Goal: Task Accomplishment & Management: Use online tool/utility

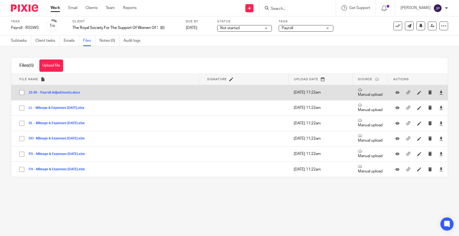
click at [22, 93] on input "checkbox" at bounding box center [22, 92] width 10 height 10
checkbox input "true"
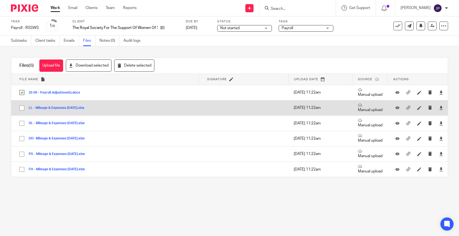
click at [23, 108] on input "checkbox" at bounding box center [22, 108] width 10 height 10
checkbox input "true"
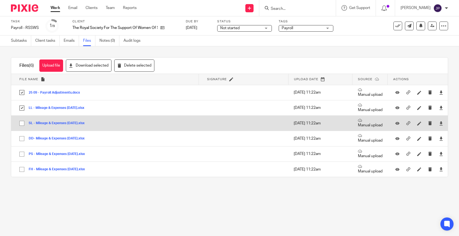
click at [23, 122] on input "checkbox" at bounding box center [22, 123] width 10 height 10
checkbox input "true"
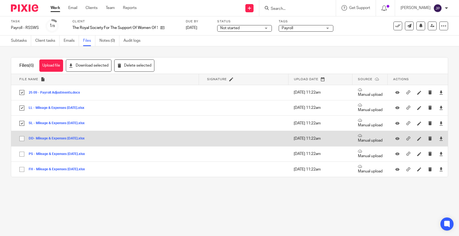
click at [23, 137] on input "checkbox" at bounding box center [22, 139] width 10 height 10
checkbox input "true"
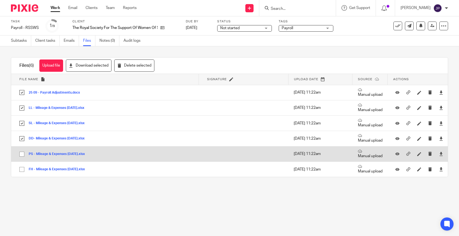
click at [22, 158] on input "checkbox" at bounding box center [22, 154] width 10 height 10
checkbox input "true"
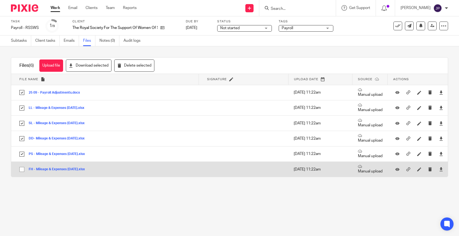
click at [22, 168] on input "checkbox" at bounding box center [22, 169] width 10 height 10
checkbox input "true"
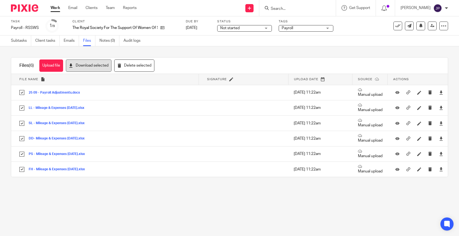
click at [90, 66] on button "Download selected" at bounding box center [89, 66] width 46 height 12
click at [20, 40] on link "Subtasks" at bounding box center [21, 41] width 20 height 11
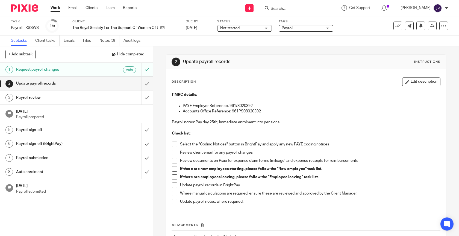
click at [174, 144] on span at bounding box center [174, 144] width 5 height 5
click at [174, 152] on span at bounding box center [174, 152] width 5 height 5
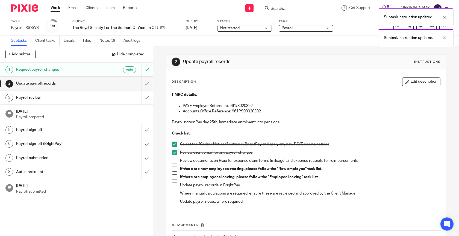
click at [174, 159] on span at bounding box center [174, 160] width 5 height 5
click at [174, 168] on span at bounding box center [174, 168] width 5 height 5
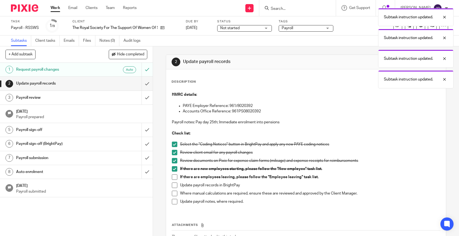
click at [174, 176] on span at bounding box center [174, 176] width 5 height 5
click at [175, 187] on span at bounding box center [174, 185] width 5 height 5
click at [175, 194] on span at bounding box center [174, 193] width 5 height 5
click at [175, 201] on span at bounding box center [174, 201] width 5 height 5
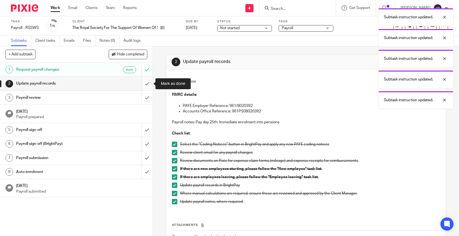
click at [149, 82] on input "submit" at bounding box center [76, 84] width 153 height 14
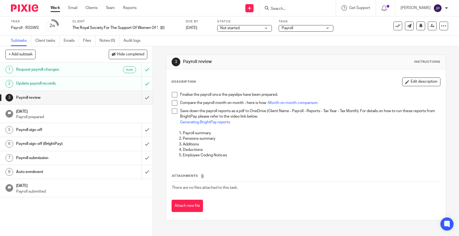
click at [57, 8] on link "Work" at bounding box center [56, 7] width 10 height 5
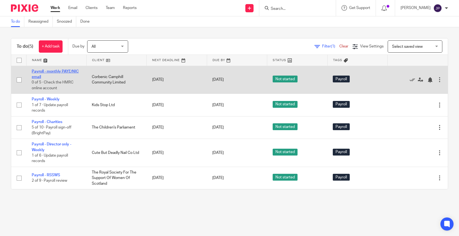
click at [56, 72] on link "Payroll - monthly PAYE/NIC email" at bounding box center [55, 74] width 47 height 9
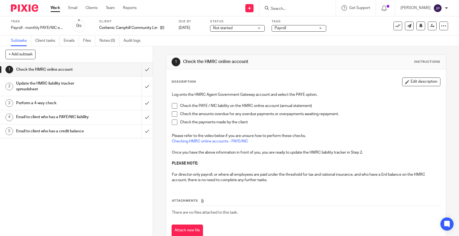
click at [174, 106] on span at bounding box center [174, 105] width 5 height 5
click at [174, 113] on span at bounding box center [174, 113] width 5 height 5
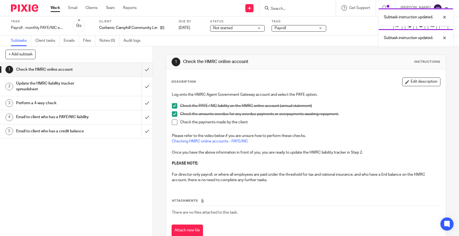
click at [174, 121] on span at bounding box center [174, 122] width 5 height 5
click at [146, 67] on input "submit" at bounding box center [76, 70] width 153 height 14
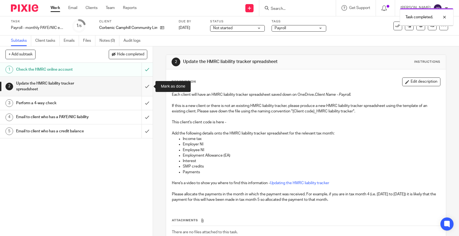
drag, startPoint x: 0, startPoint y: 0, endPoint x: 149, endPoint y: 88, distance: 172.5
click at [149, 88] on input "submit" at bounding box center [76, 86] width 153 height 19
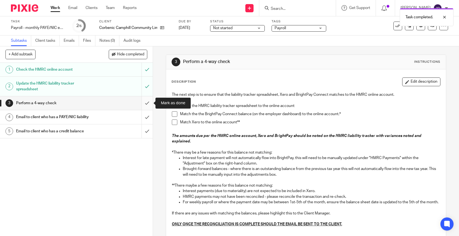
click at [148, 105] on input "submit" at bounding box center [76, 103] width 153 height 14
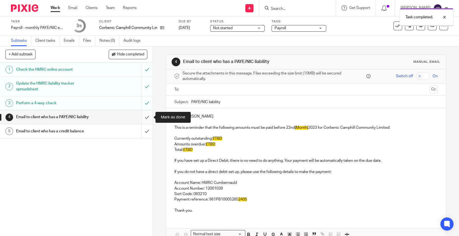
click at [150, 117] on input "submit" at bounding box center [76, 117] width 153 height 14
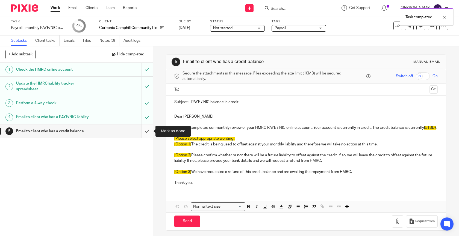
click at [149, 134] on input "submit" at bounding box center [76, 132] width 153 height 14
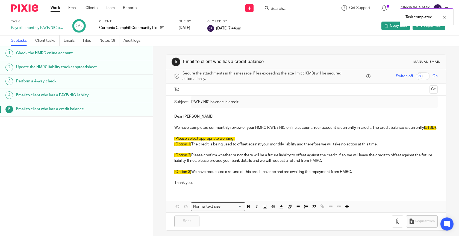
click at [54, 10] on link "Work" at bounding box center [56, 7] width 10 height 5
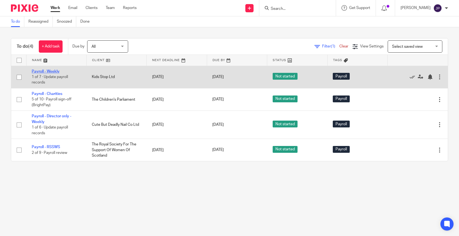
click at [48, 73] on link "Payroll - Weekly" at bounding box center [46, 72] width 28 height 4
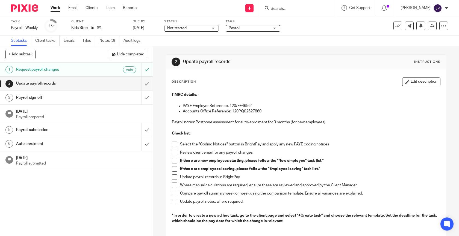
click at [176, 142] on span at bounding box center [174, 144] width 5 height 5
click at [175, 156] on li "Review client email for any payroll changes" at bounding box center [306, 154] width 268 height 8
click at [175, 155] on span at bounding box center [174, 152] width 5 height 5
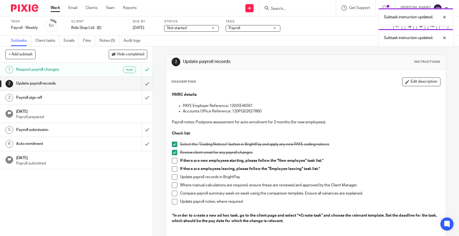
click at [175, 160] on span at bounding box center [174, 160] width 5 height 5
click at [175, 169] on span at bounding box center [174, 168] width 5 height 5
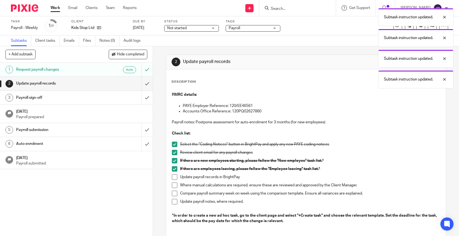
click at [174, 178] on span at bounding box center [174, 176] width 5 height 5
click at [174, 184] on span at bounding box center [174, 185] width 5 height 5
click at [174, 193] on span at bounding box center [174, 193] width 5 height 5
click at [174, 199] on span at bounding box center [174, 201] width 5 height 5
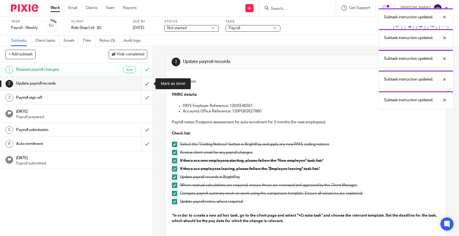
click at [147, 84] on input "submit" at bounding box center [76, 84] width 153 height 14
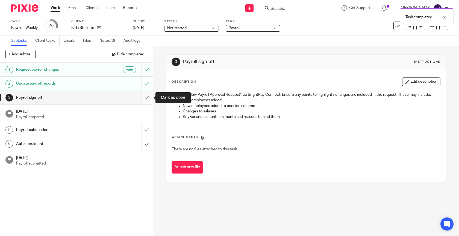
click at [149, 94] on input "submit" at bounding box center [76, 98] width 153 height 14
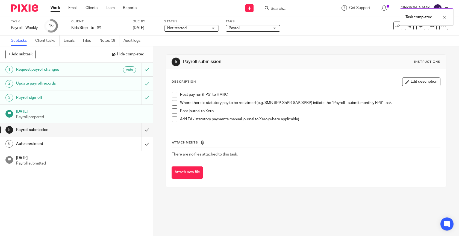
click at [59, 10] on link "Work" at bounding box center [56, 7] width 10 height 5
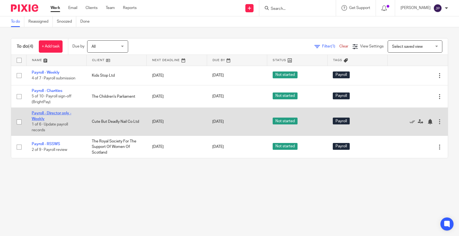
click at [65, 114] on link "Payroll - Director only - Weekly" at bounding box center [52, 115] width 40 height 9
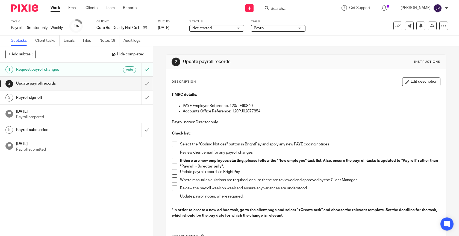
click at [176, 144] on span at bounding box center [174, 144] width 5 height 5
click at [174, 153] on span at bounding box center [174, 152] width 5 height 5
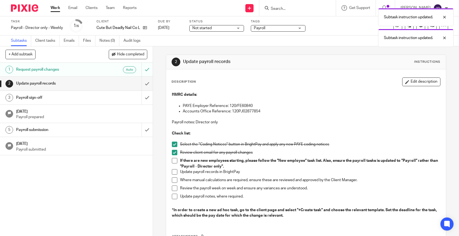
click at [174, 160] on span at bounding box center [174, 160] width 5 height 5
click at [174, 173] on span at bounding box center [174, 171] width 5 height 5
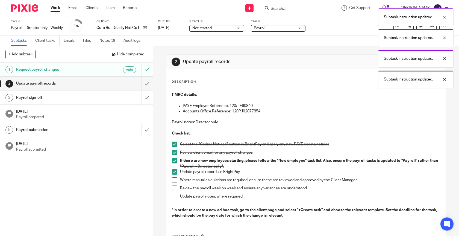
click at [174, 180] on span at bounding box center [174, 180] width 5 height 5
click at [174, 188] on span at bounding box center [174, 188] width 5 height 5
click at [174, 197] on span at bounding box center [174, 196] width 5 height 5
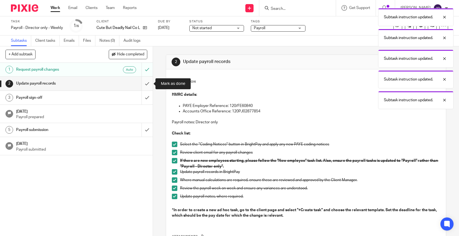
click at [150, 82] on input "submit" at bounding box center [76, 84] width 153 height 14
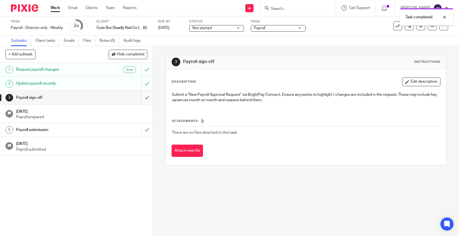
click at [151, 97] on input "submit" at bounding box center [76, 98] width 153 height 14
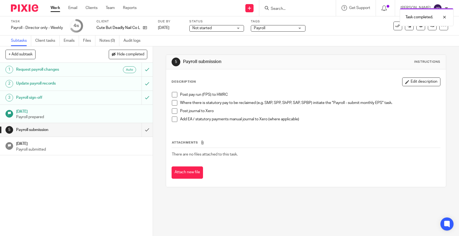
click at [58, 6] on link "Work" at bounding box center [56, 7] width 10 height 5
